Goal: Task Accomplishment & Management: Manage account settings

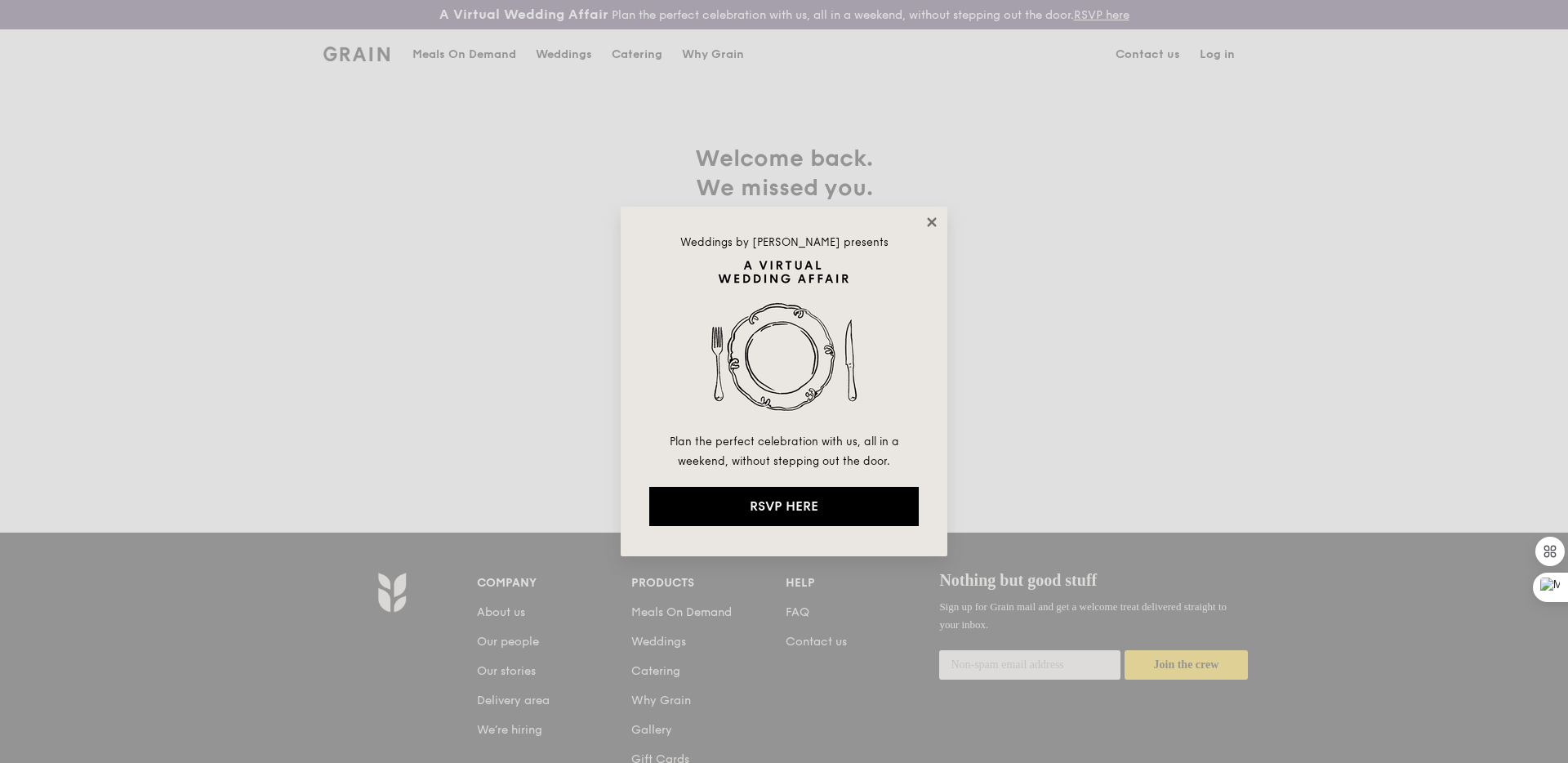
type input "sherlyn@grain.com.sg"
click at [937, 223] on icon at bounding box center [932, 222] width 14 height 14
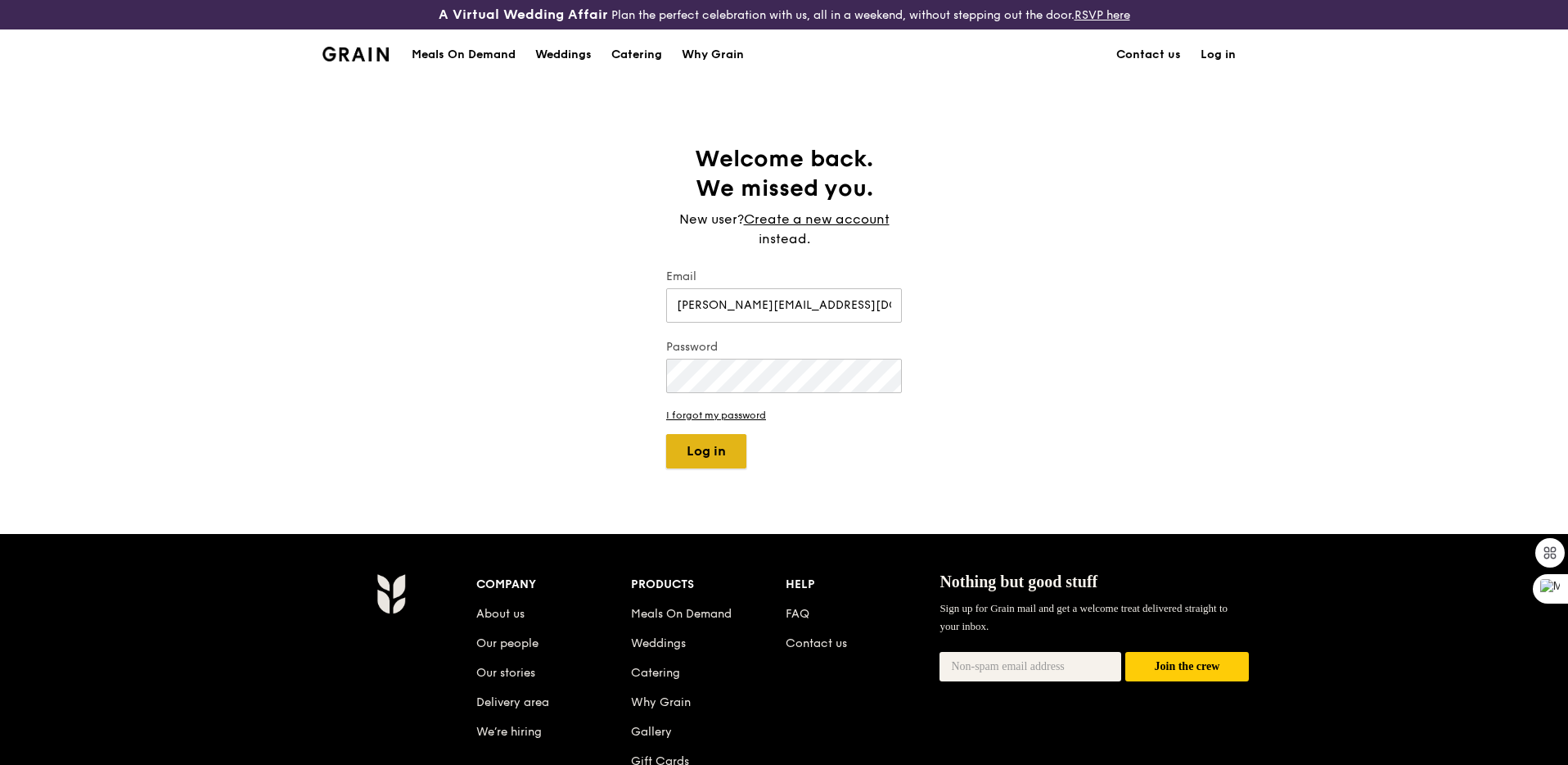
click at [708, 449] on button "Log in" at bounding box center [707, 451] width 81 height 34
select select "100"
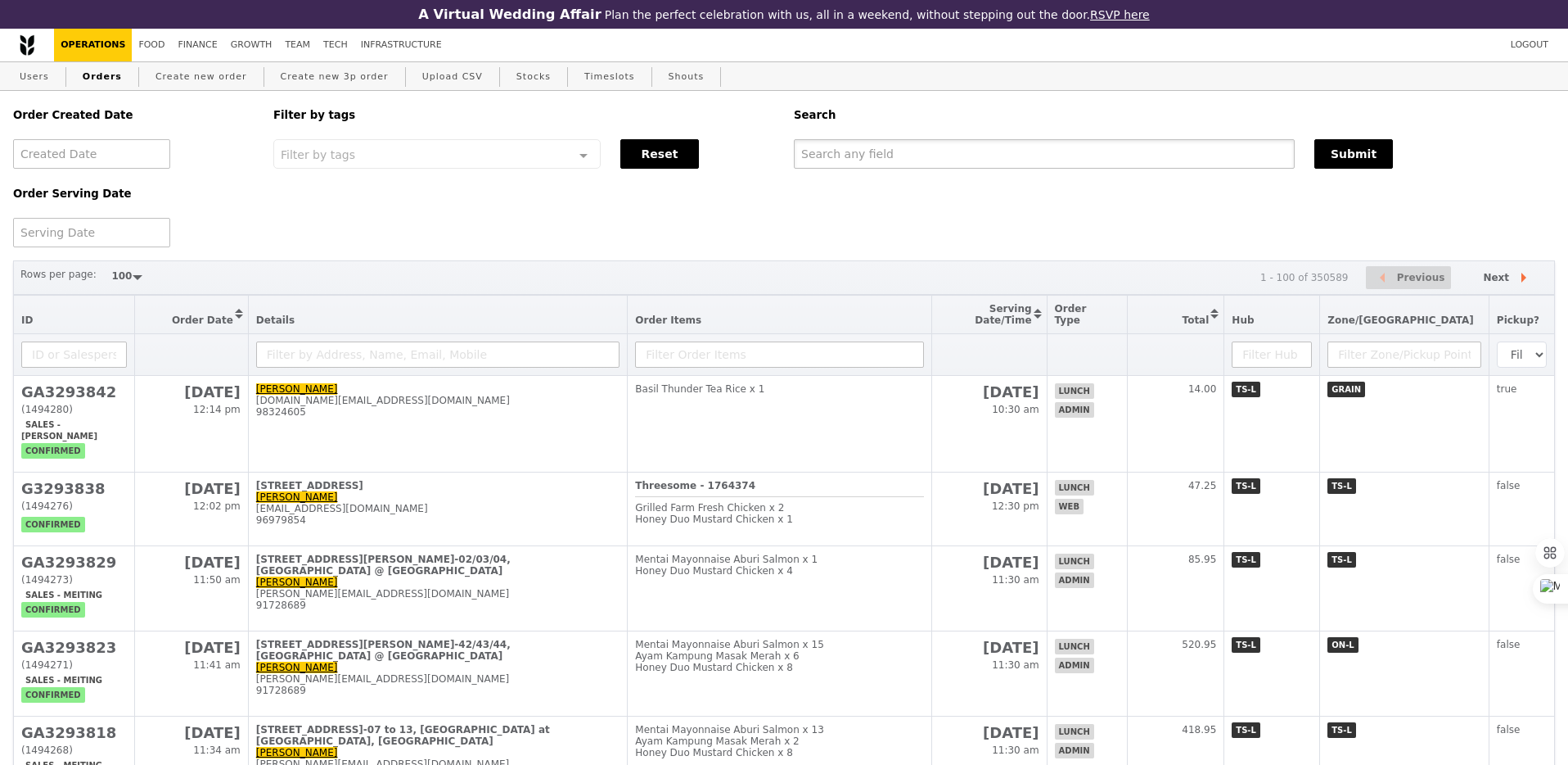
click at [839, 150] on input "text" at bounding box center [1044, 153] width 501 height 30
paste input "denisevanewijk@lcsfc.sg"
type input "denisevanewijk@lcsfc.sg"
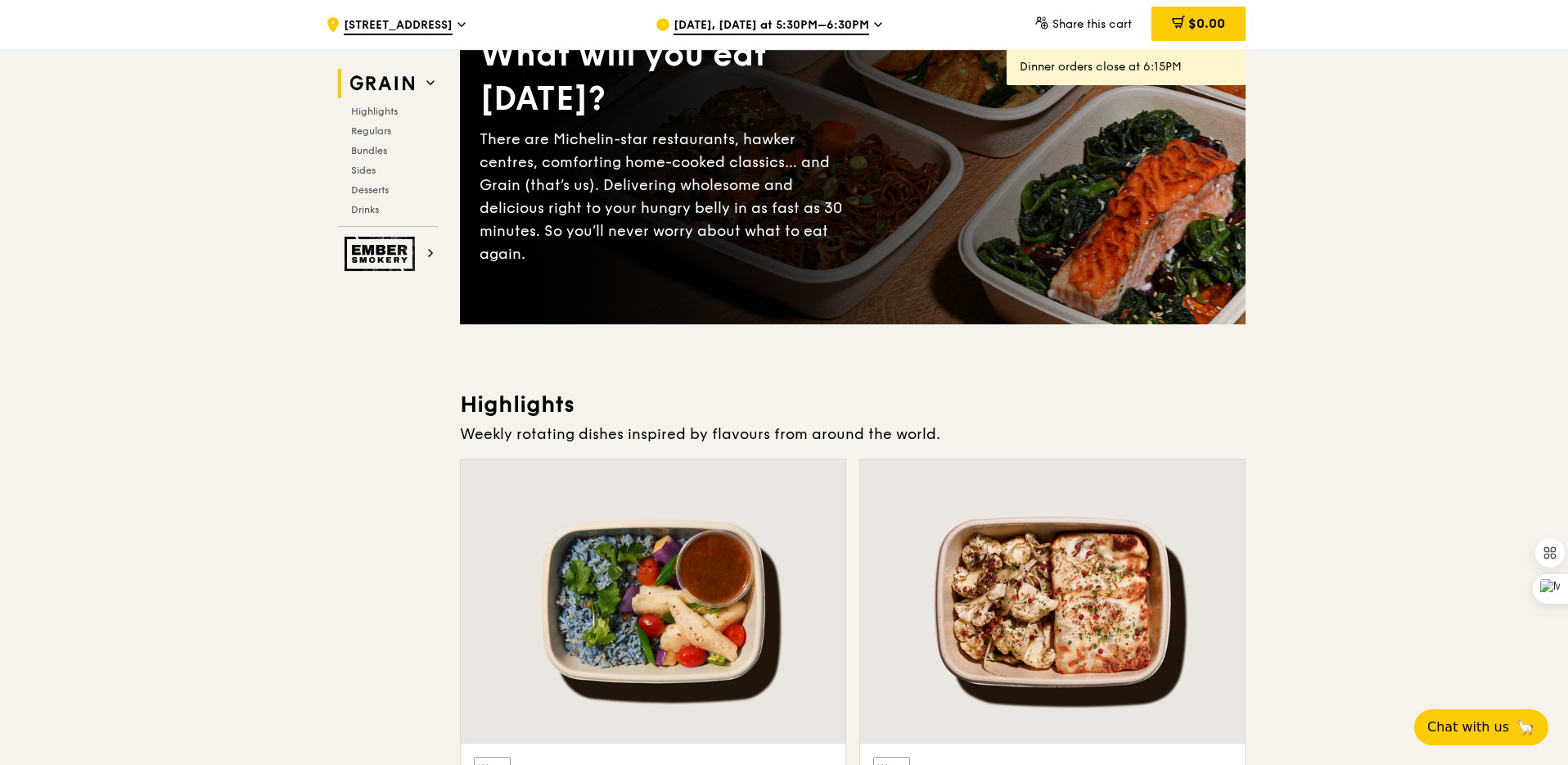
scroll to position [211, 0]
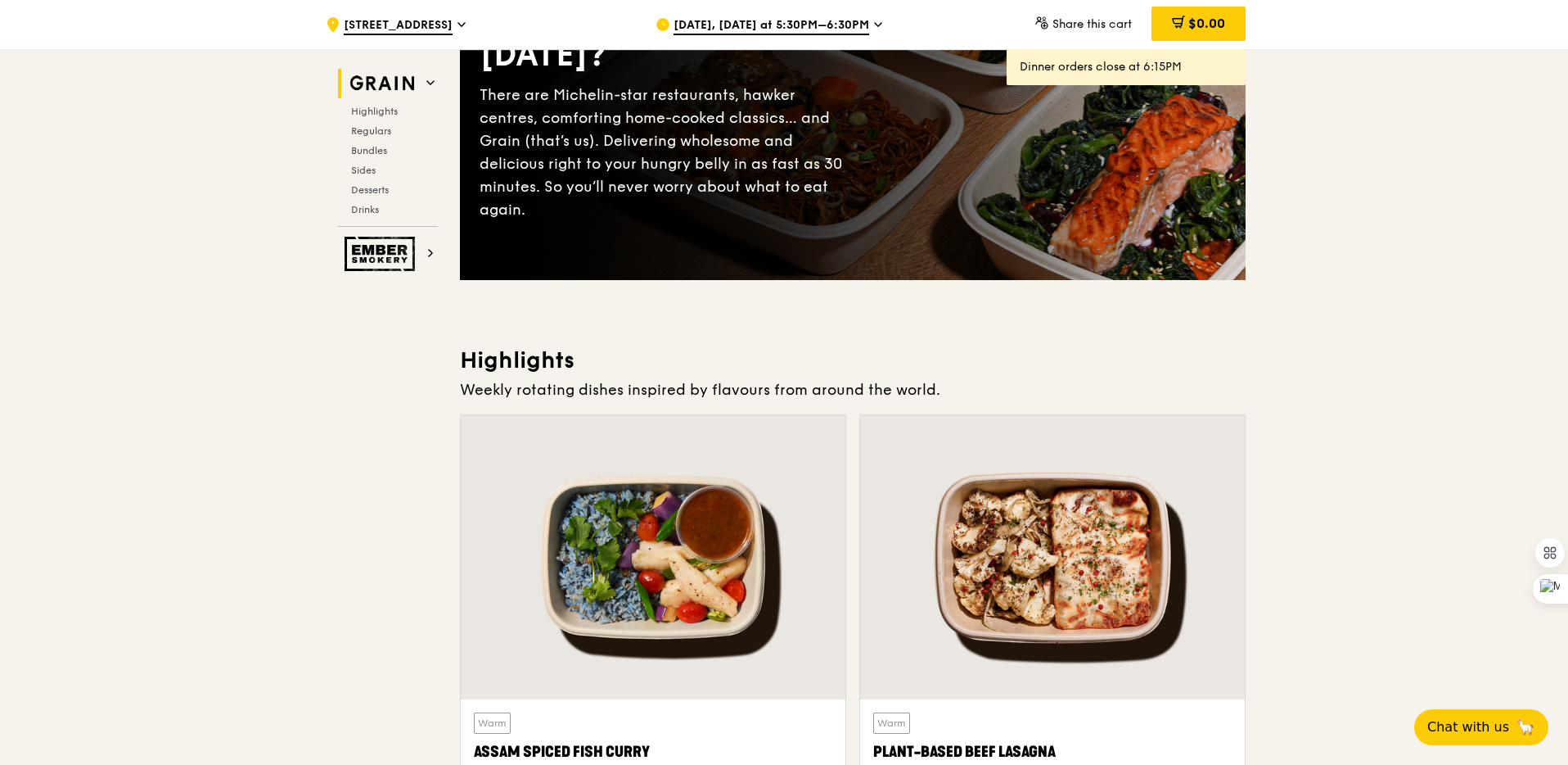
click at [741, 33] on span "[DATE], [DATE] at 5:30PM–6:30PM" at bounding box center [771, 26] width 195 height 18
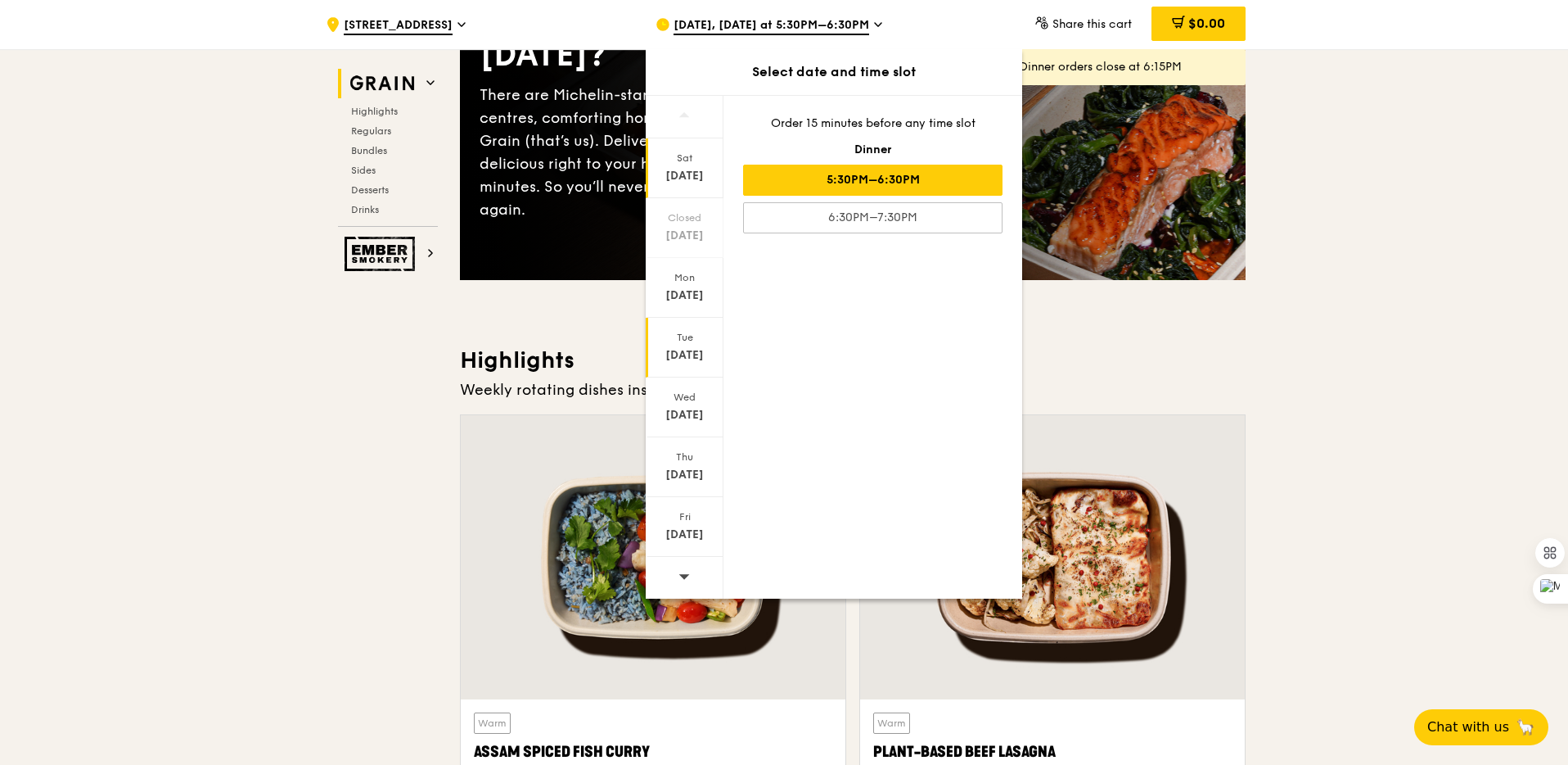
click at [694, 343] on div "Tue" at bounding box center [684, 337] width 73 height 13
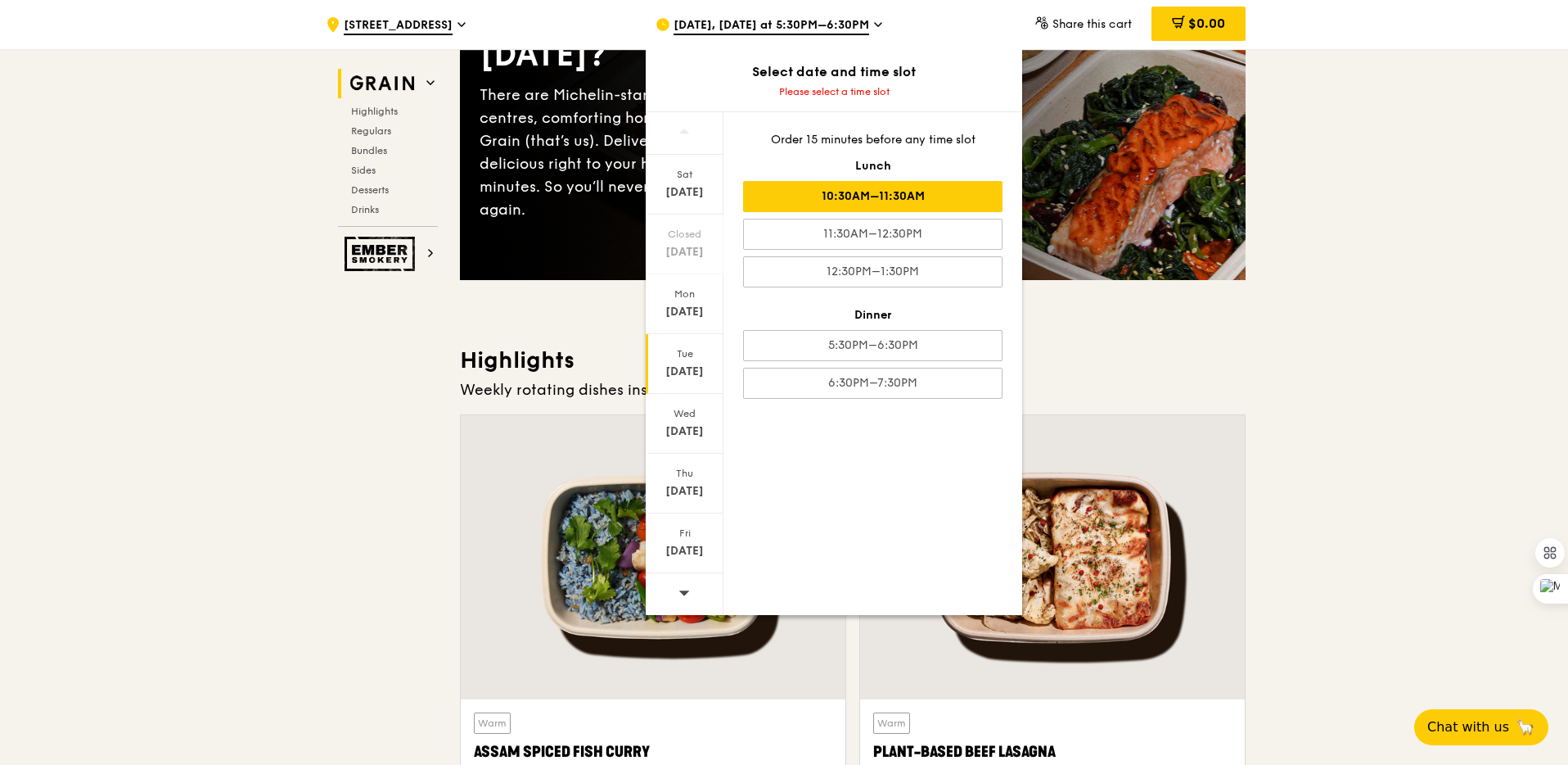
click at [858, 206] on div "10:30AM–11:30AM" at bounding box center [873, 196] width 260 height 31
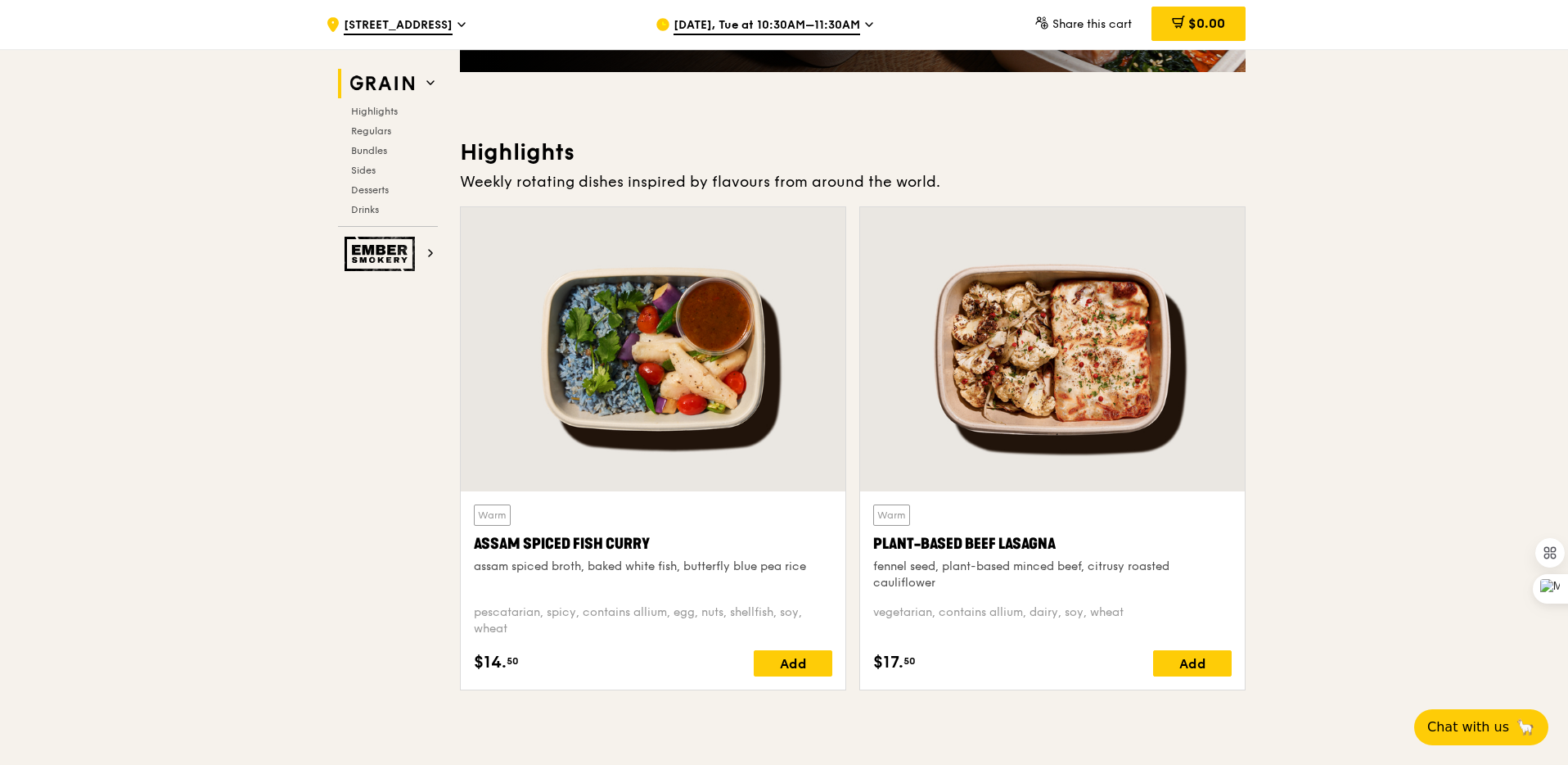
scroll to position [467, 0]
